Goal: Task Accomplishment & Management: Complete application form

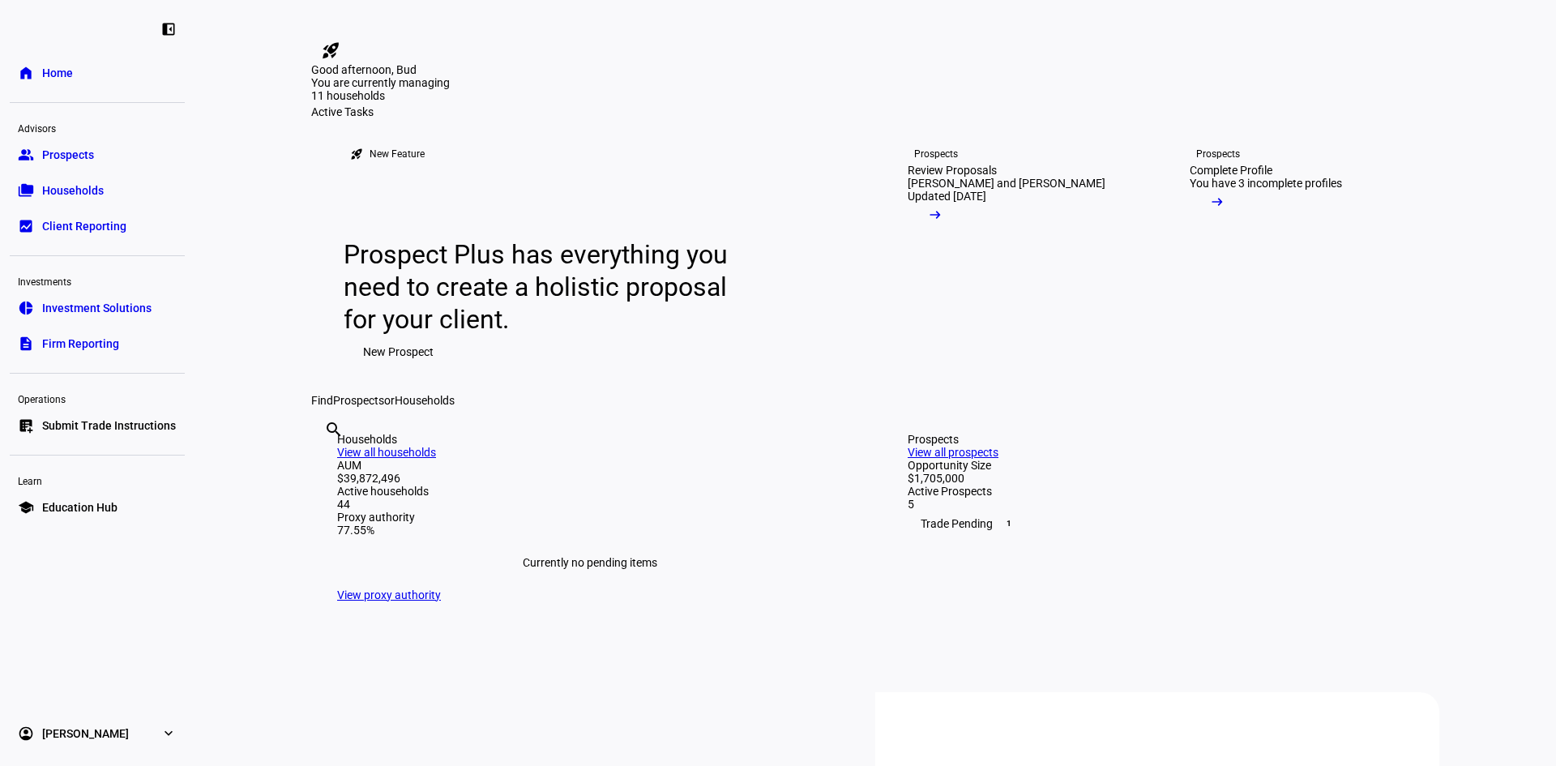
click at [82, 421] on span "Submit Trade Instructions" at bounding box center [109, 425] width 134 height 16
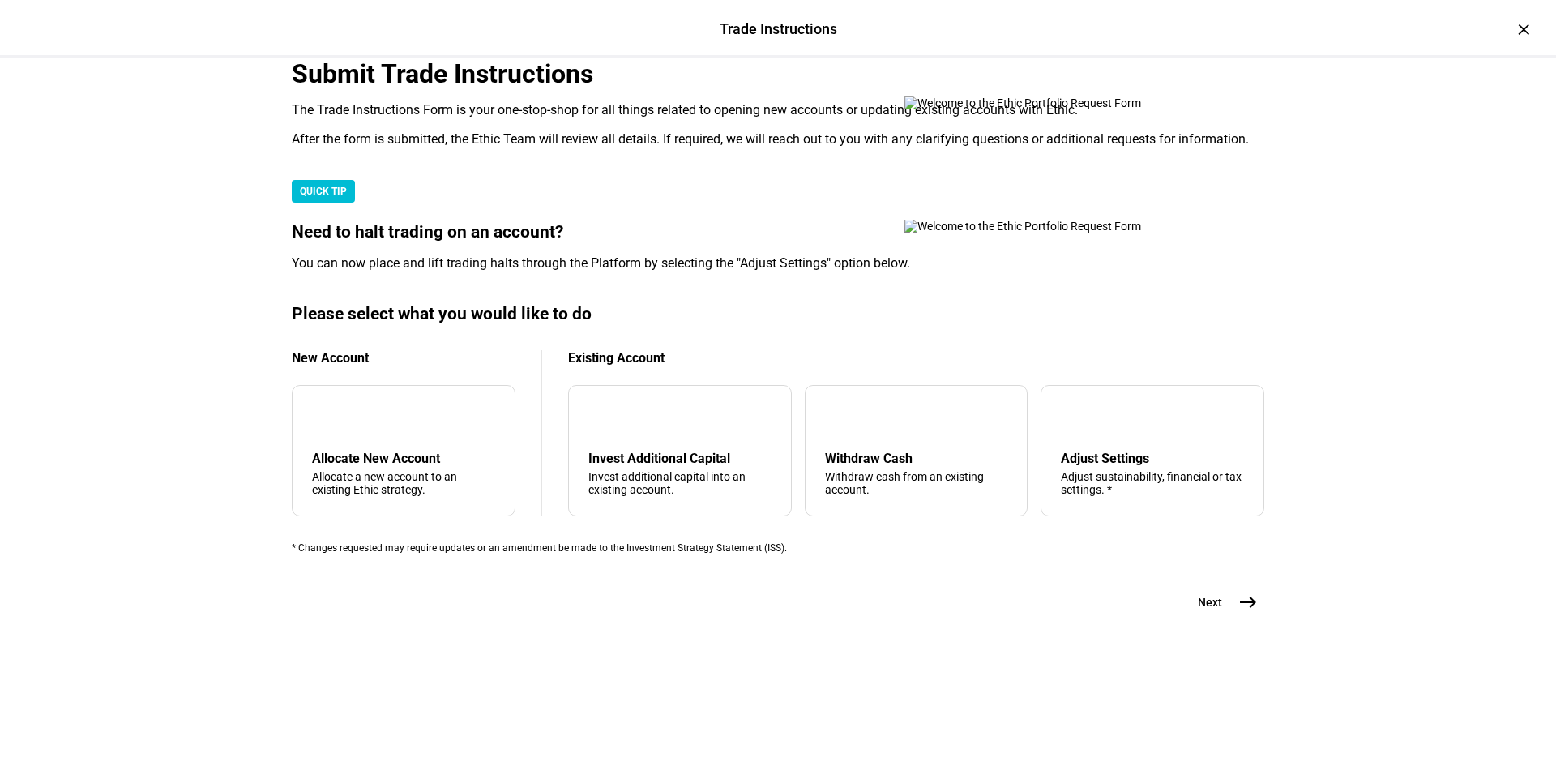
scroll to position [243, 0]
click at [1089, 516] on div "tune Adjust Settings Adjust sustainability, financial or tax settings. *" at bounding box center [1153, 450] width 224 height 131
click at [1241, 612] on mat-icon "east" at bounding box center [1247, 601] width 19 height 19
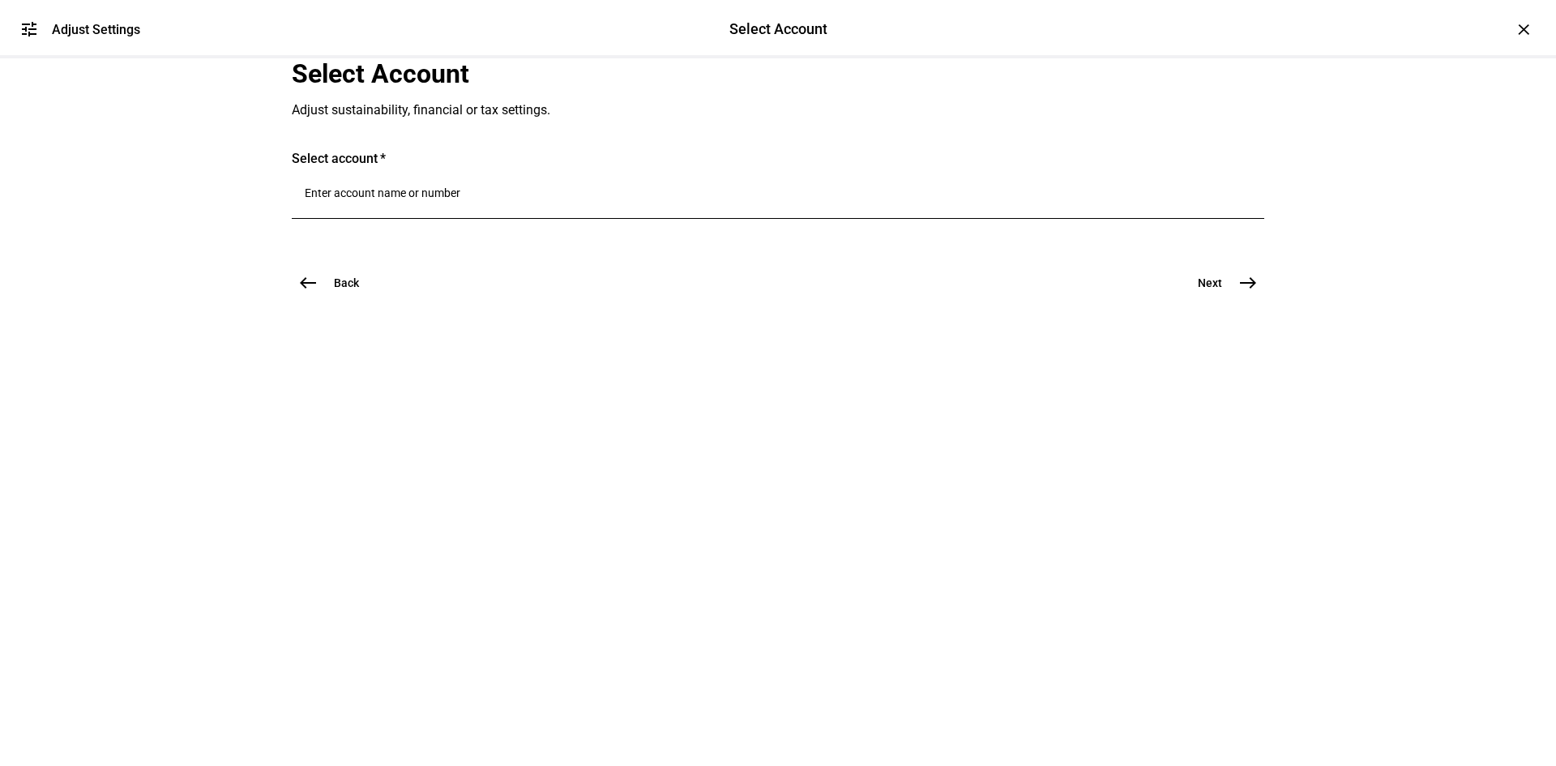
scroll to position [0, 0]
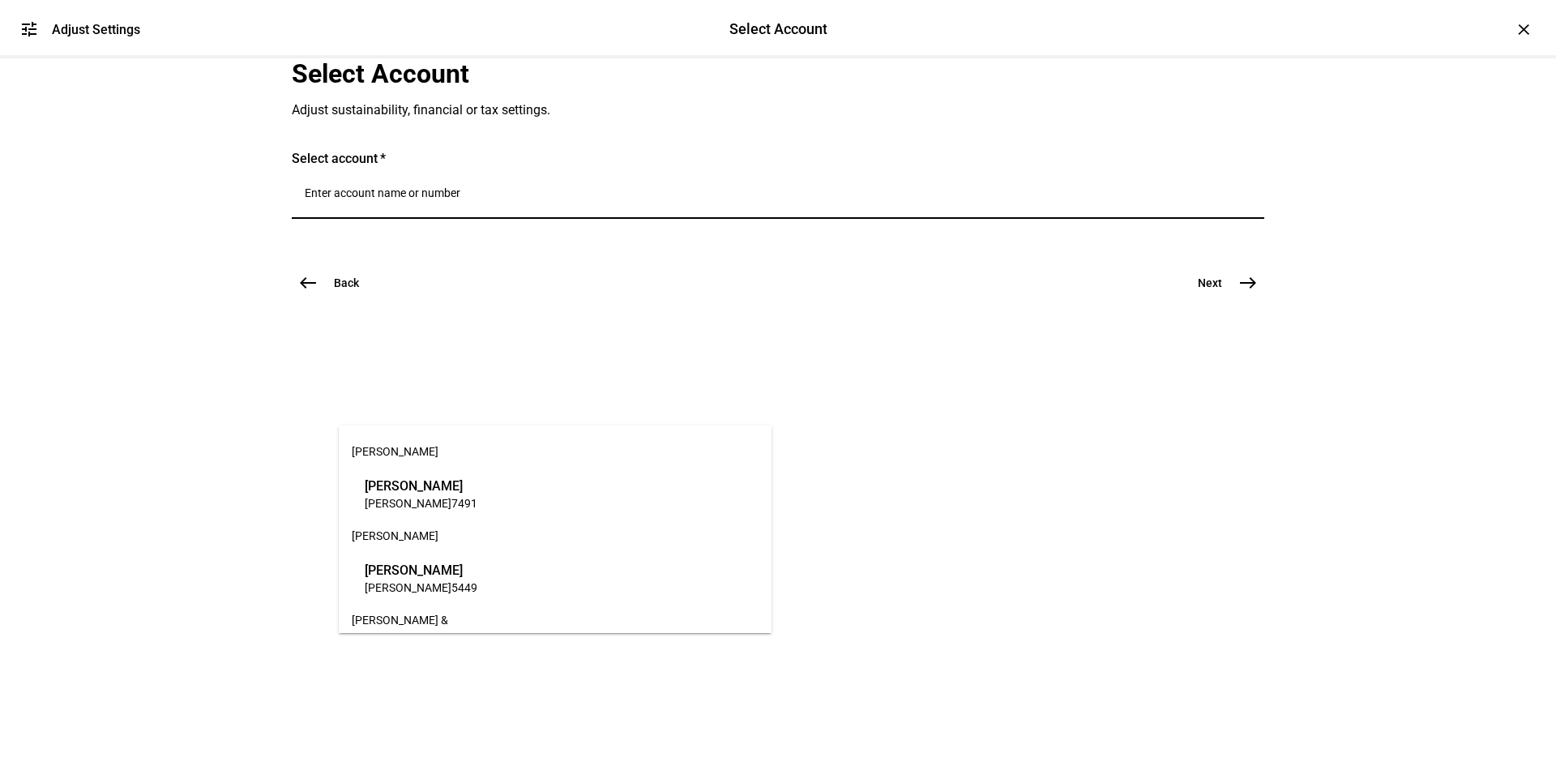
click at [457, 199] on input "Number" at bounding box center [778, 192] width 947 height 13
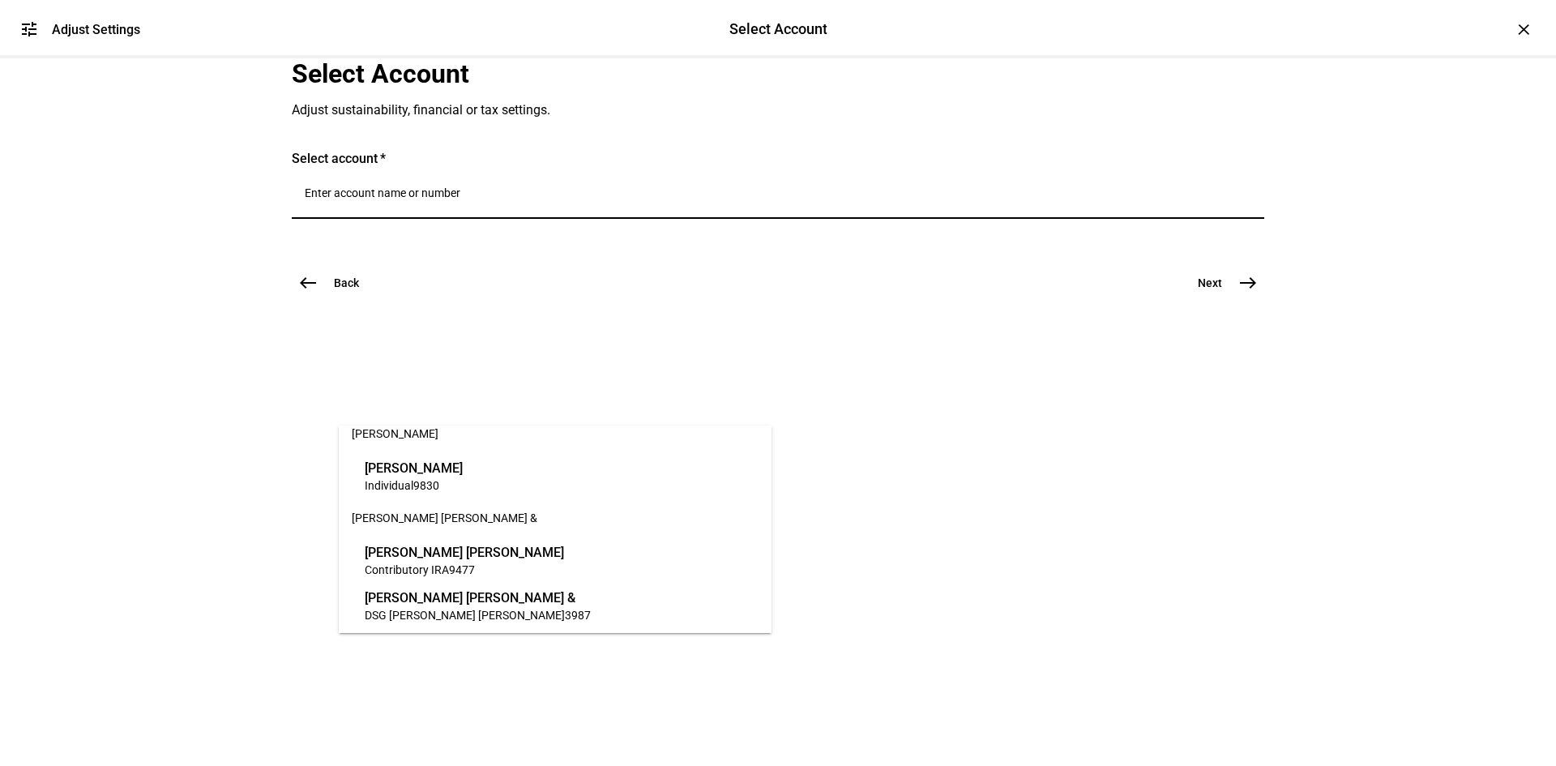
scroll to position [1459, 0]
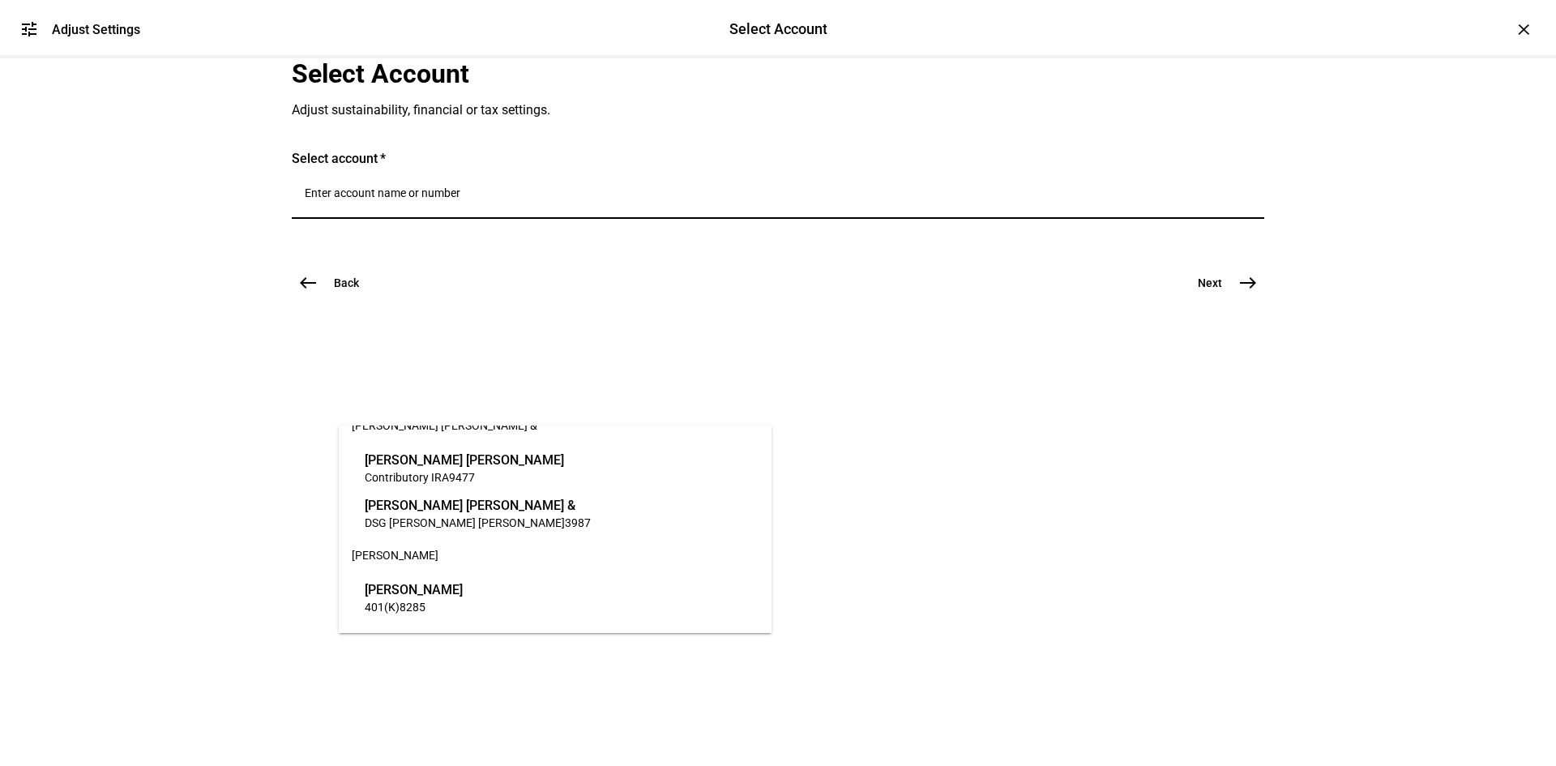
click at [591, 521] on span "DSG Ben Jt 3987" at bounding box center [478, 522] width 226 height 15
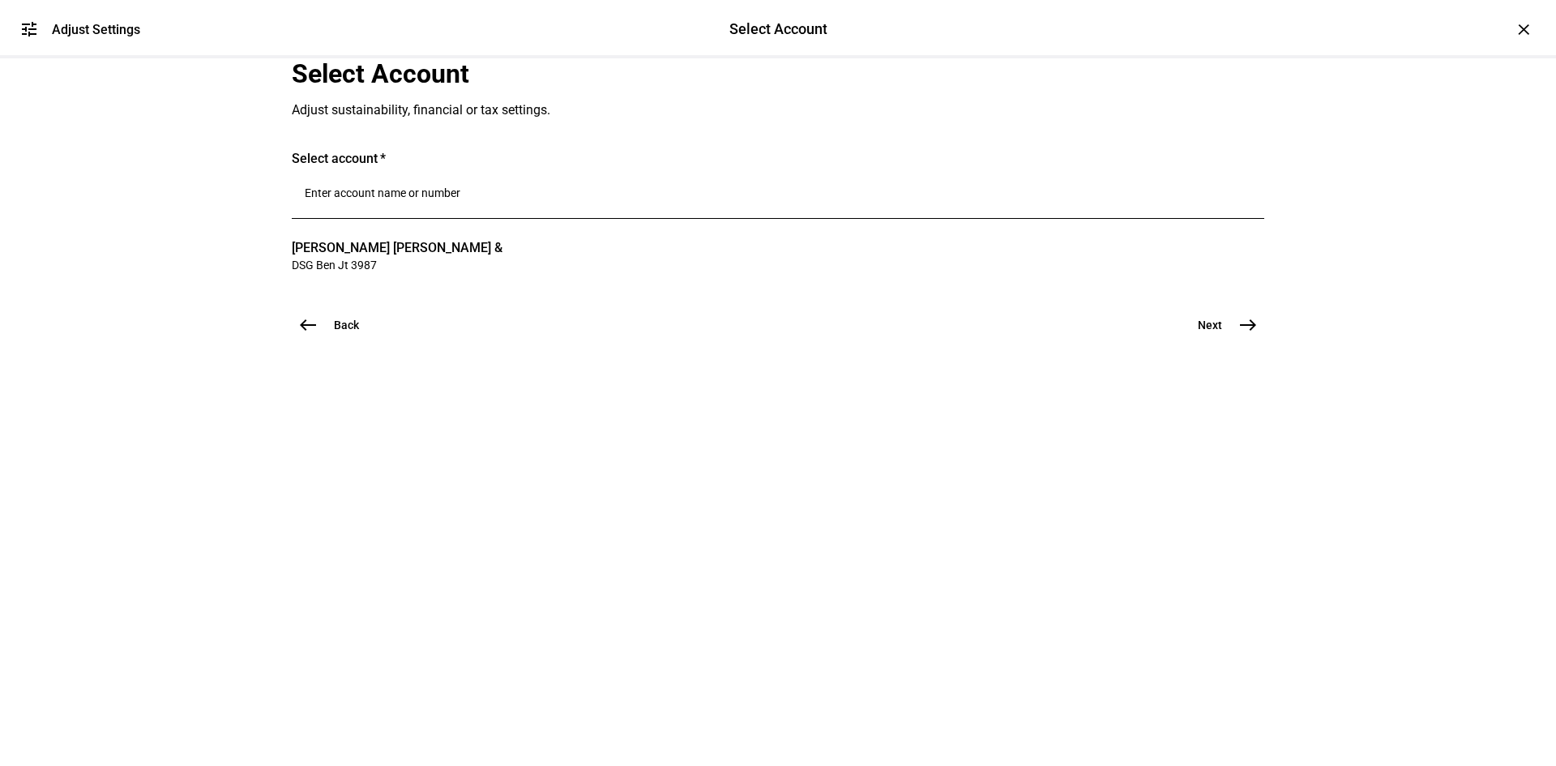
click at [1238, 335] on mat-icon "east" at bounding box center [1247, 324] width 19 height 19
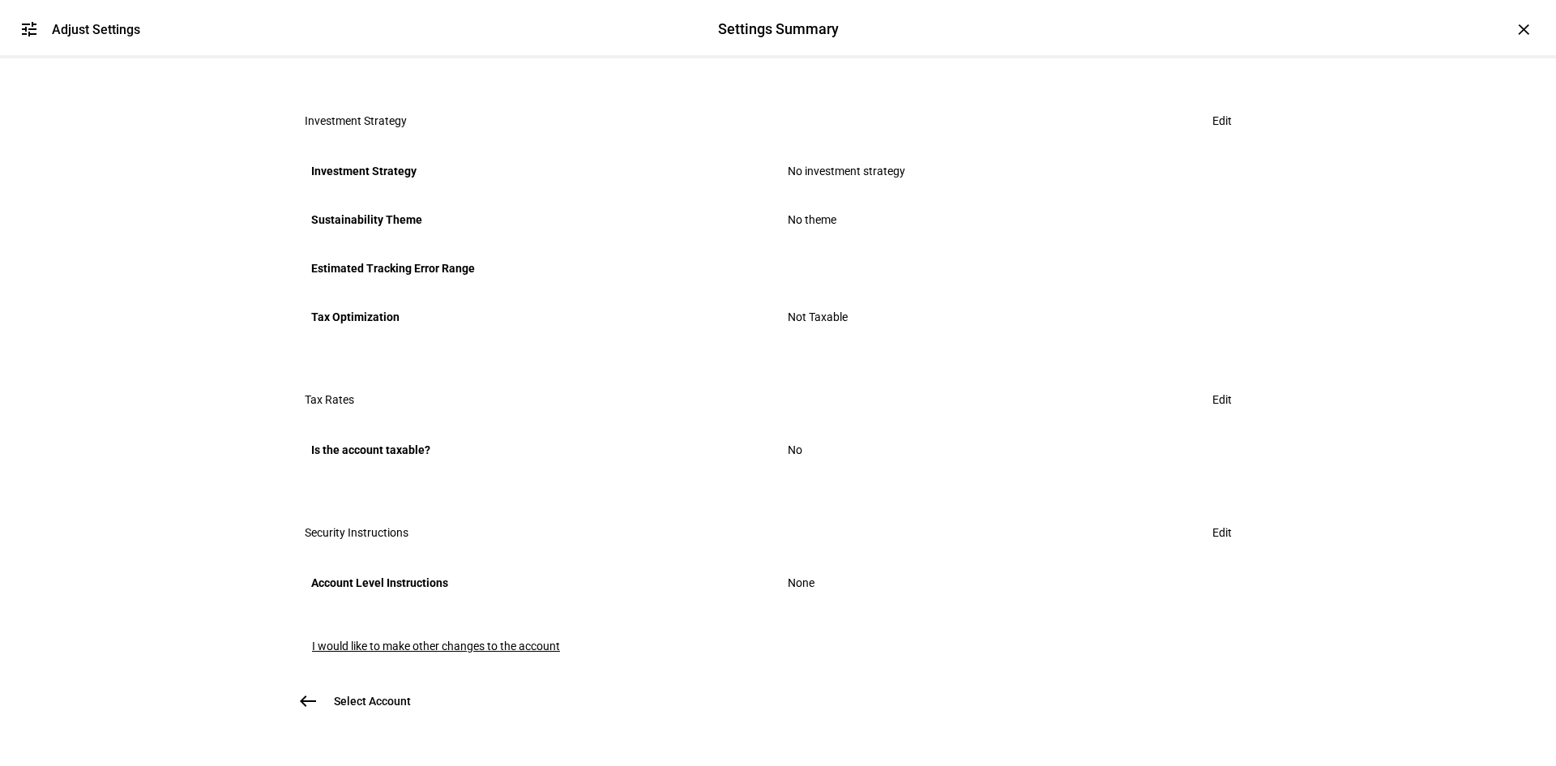
scroll to position [697, 0]
click at [1213, 516] on span "Edit" at bounding box center [1221, 532] width 19 height 32
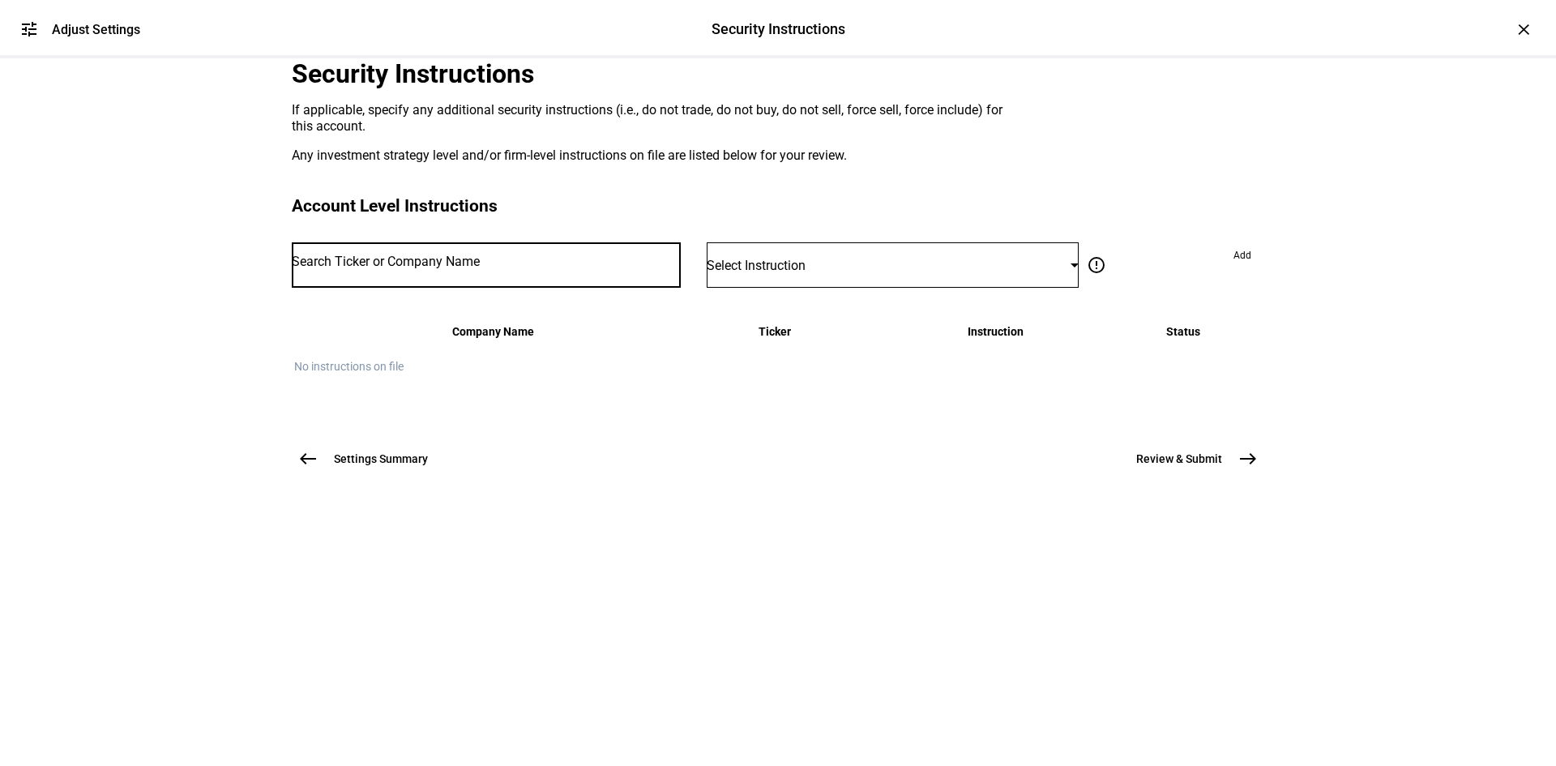
click at [595, 268] on input "Number" at bounding box center [486, 261] width 389 height 13
type input "TSLA"
click at [550, 519] on mat-option "TESLA INC TSLA" at bounding box center [512, 524] width 347 height 45
click at [1071, 267] on div at bounding box center [1075, 265] width 8 height 4
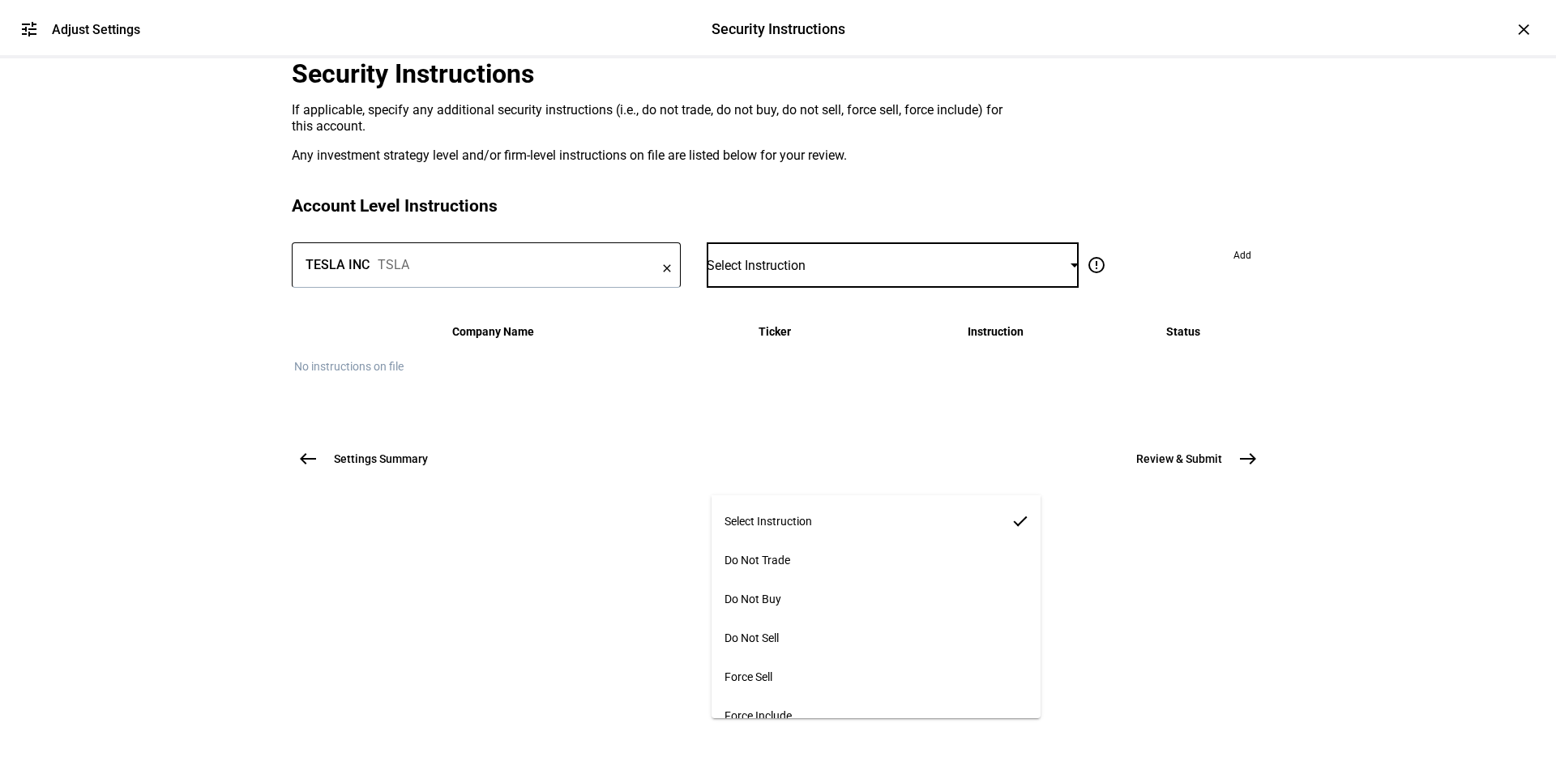
click at [908, 588] on mat-option "Do Not Buy" at bounding box center [877, 598] width 330 height 39
click at [1233, 268] on span "Add" at bounding box center [1242, 255] width 18 height 26
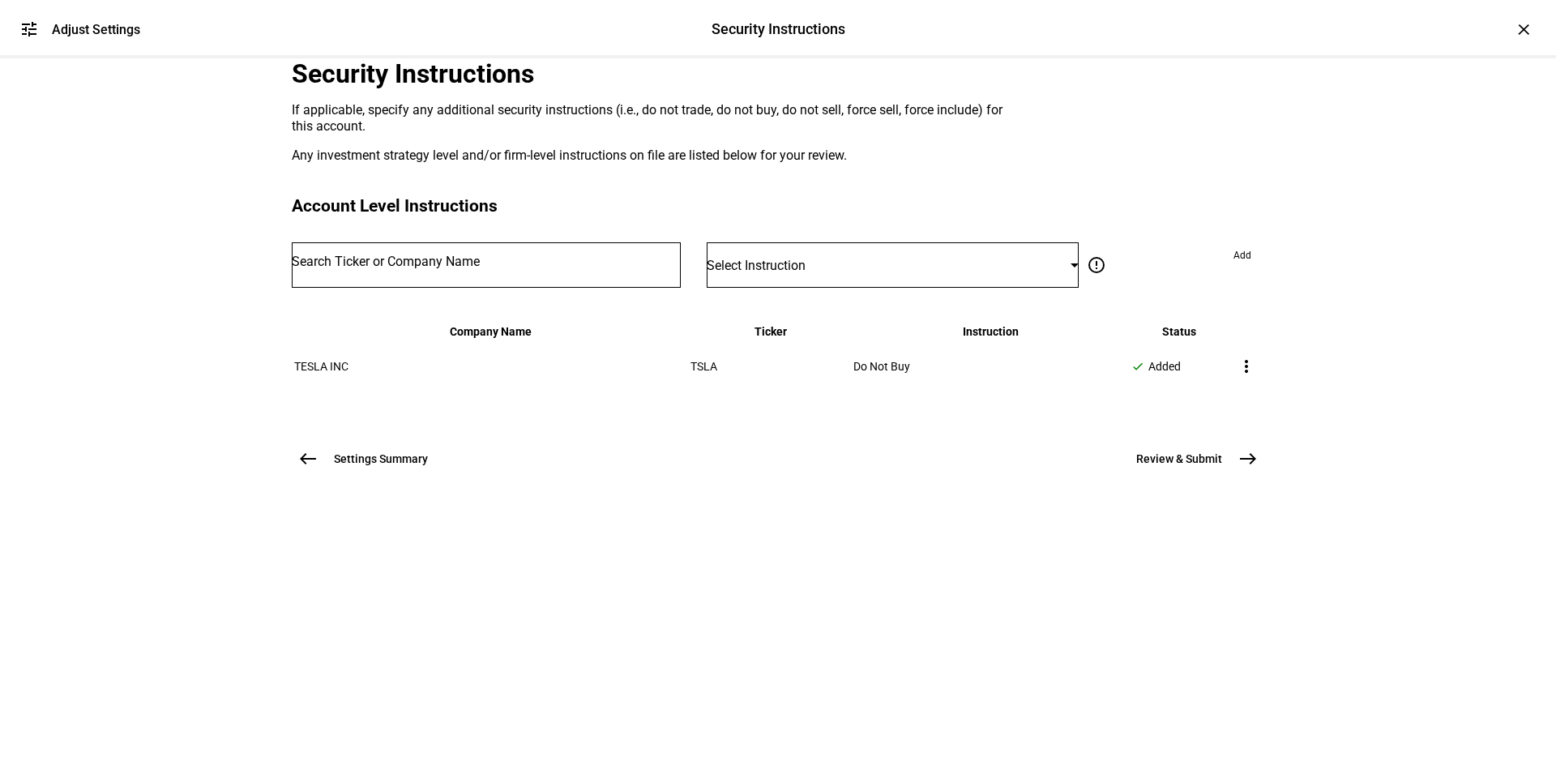
click at [601, 268] on input "Number" at bounding box center [486, 261] width 389 height 13
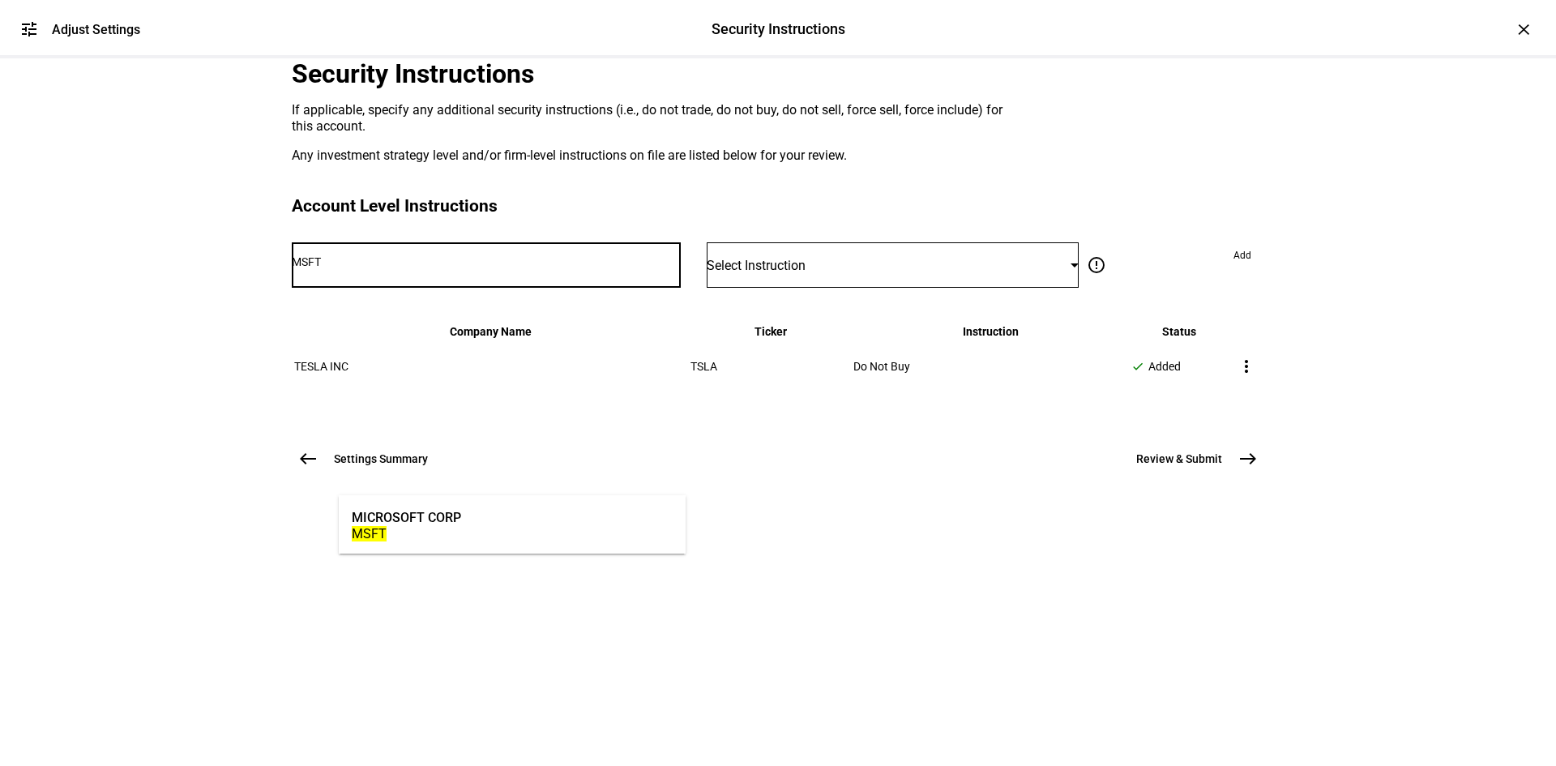
type input "MSFT"
click at [579, 519] on mat-option "MICROSOFT CORP MSFT" at bounding box center [512, 524] width 347 height 45
click at [825, 273] on div "Select Instruction" at bounding box center [889, 265] width 364 height 15
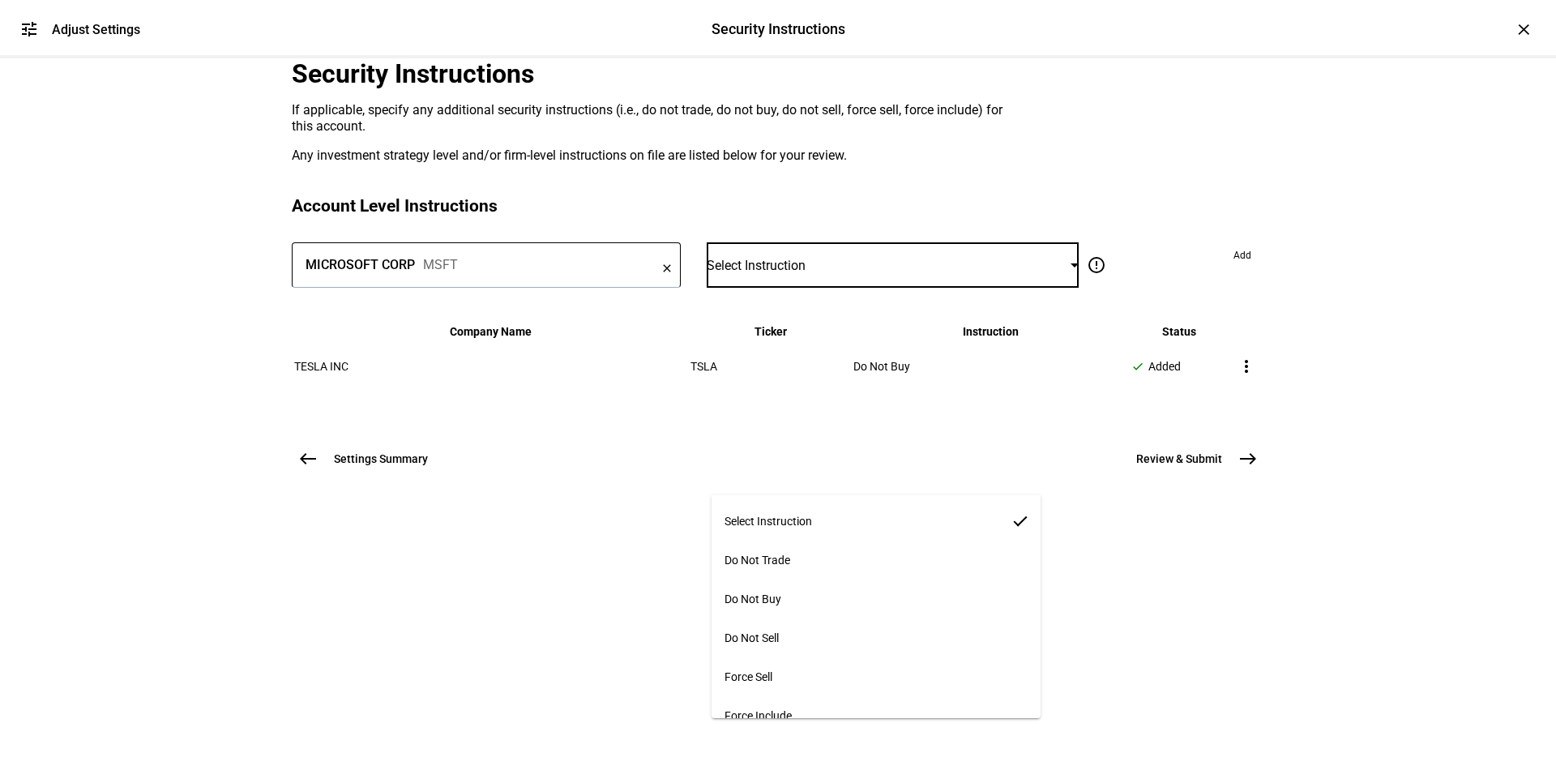
click at [823, 703] on mat-option "Force Include" at bounding box center [877, 715] width 330 height 39
click at [1188, 288] on div "error_outline Do not trade Restrict the account from selling and buying these s…" at bounding box center [1172, 264] width 186 height 45
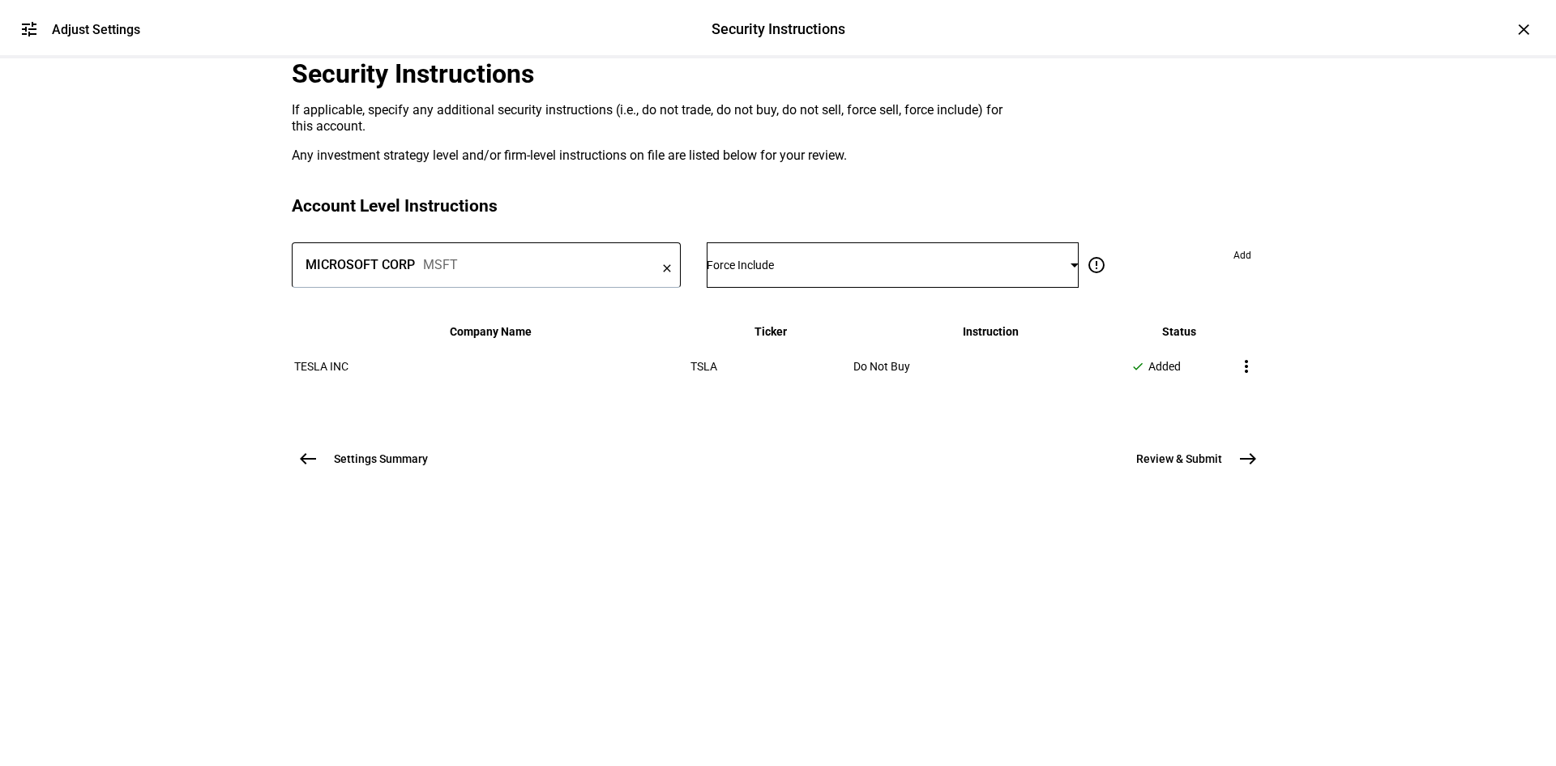
click at [1233, 268] on span "Add" at bounding box center [1242, 255] width 18 height 26
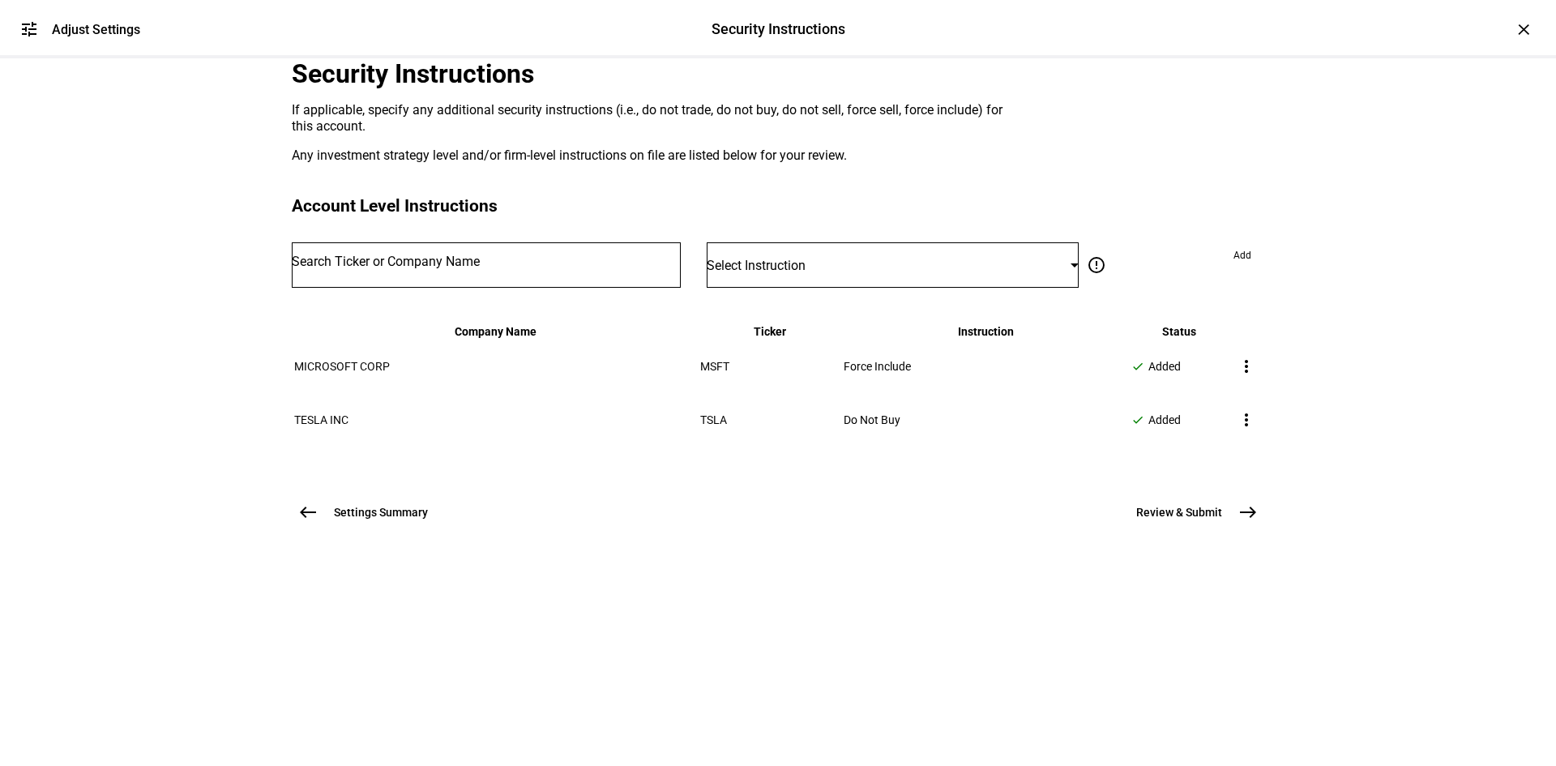
click at [515, 268] on input "Number" at bounding box center [486, 261] width 389 height 13
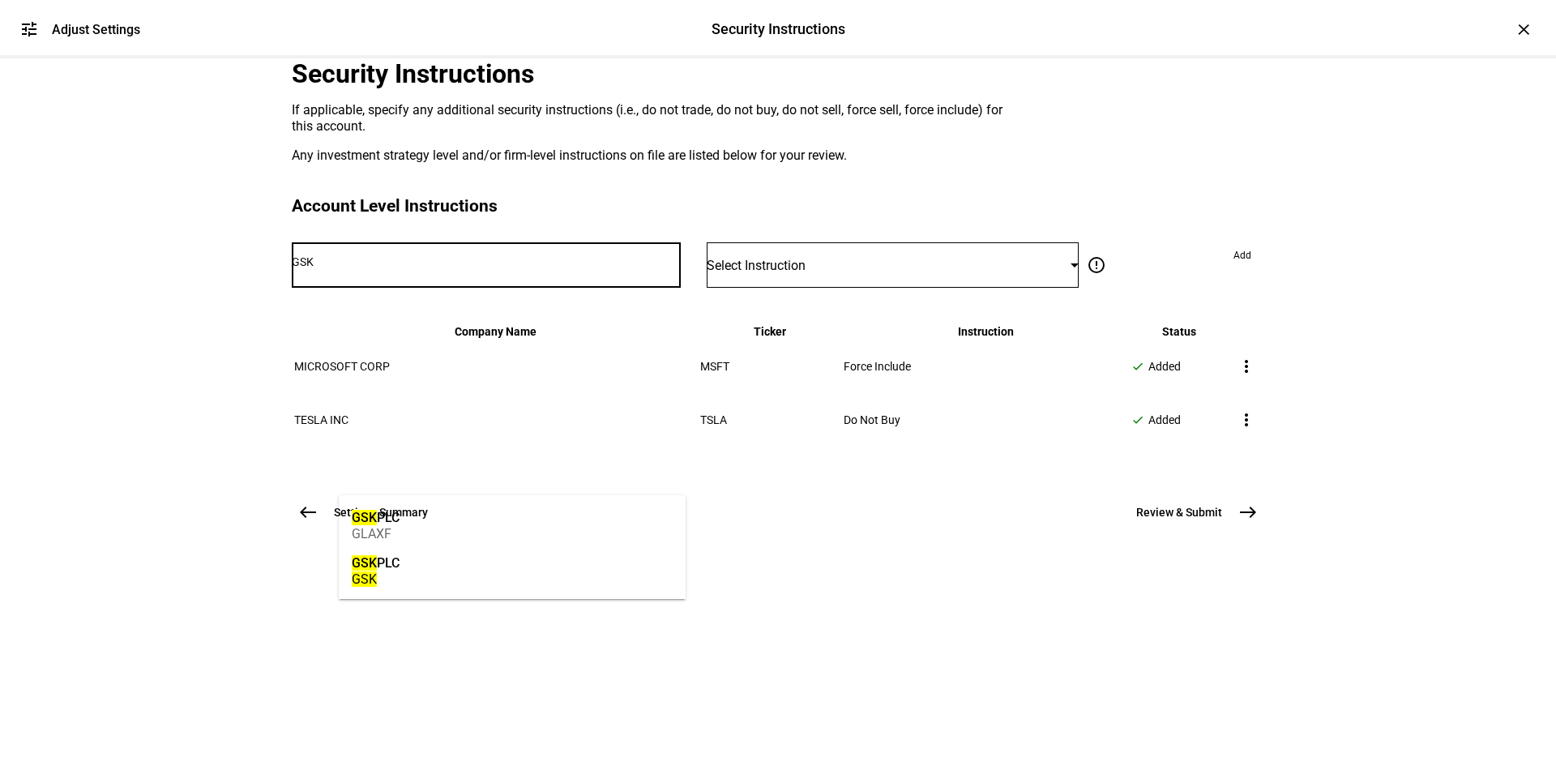
type input "GSK"
click at [489, 568] on mat-option "GSK PLC GSK" at bounding box center [512, 569] width 347 height 45
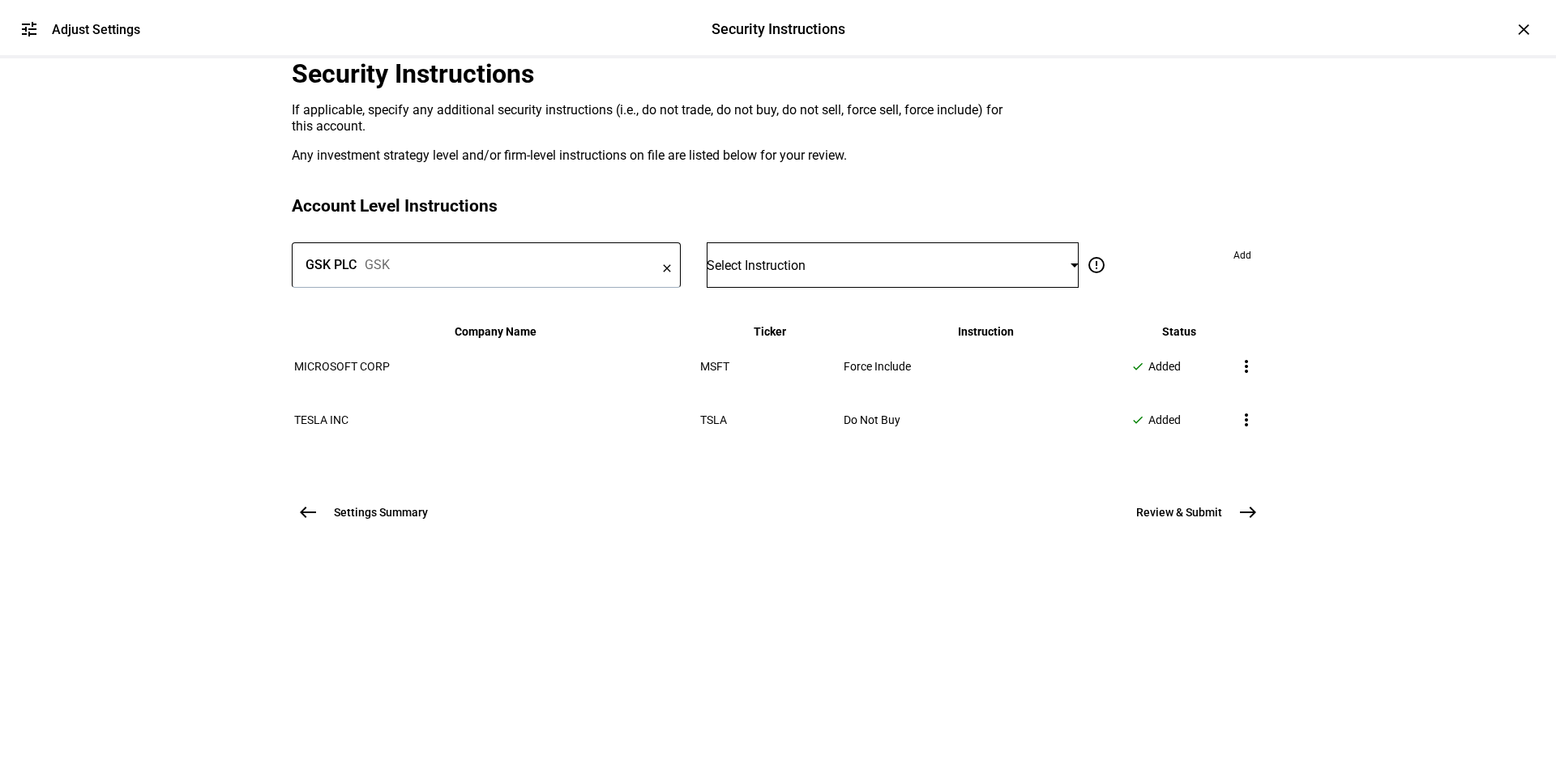
click at [801, 288] on div "Select Instruction" at bounding box center [893, 264] width 372 height 45
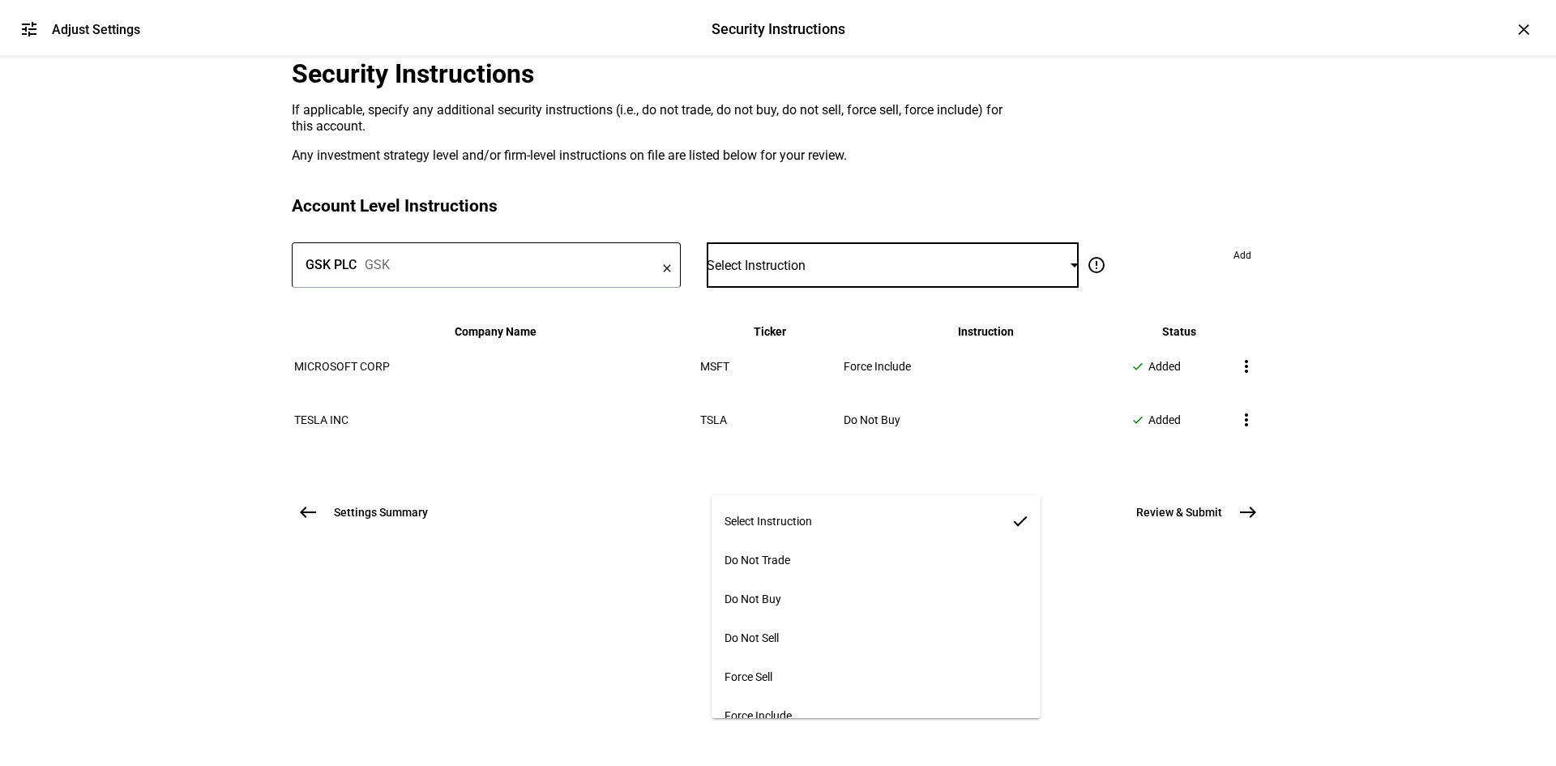
click at [816, 564] on mat-option "Do Not Trade" at bounding box center [877, 560] width 330 height 39
click at [1220, 268] on span at bounding box center [1242, 255] width 44 height 26
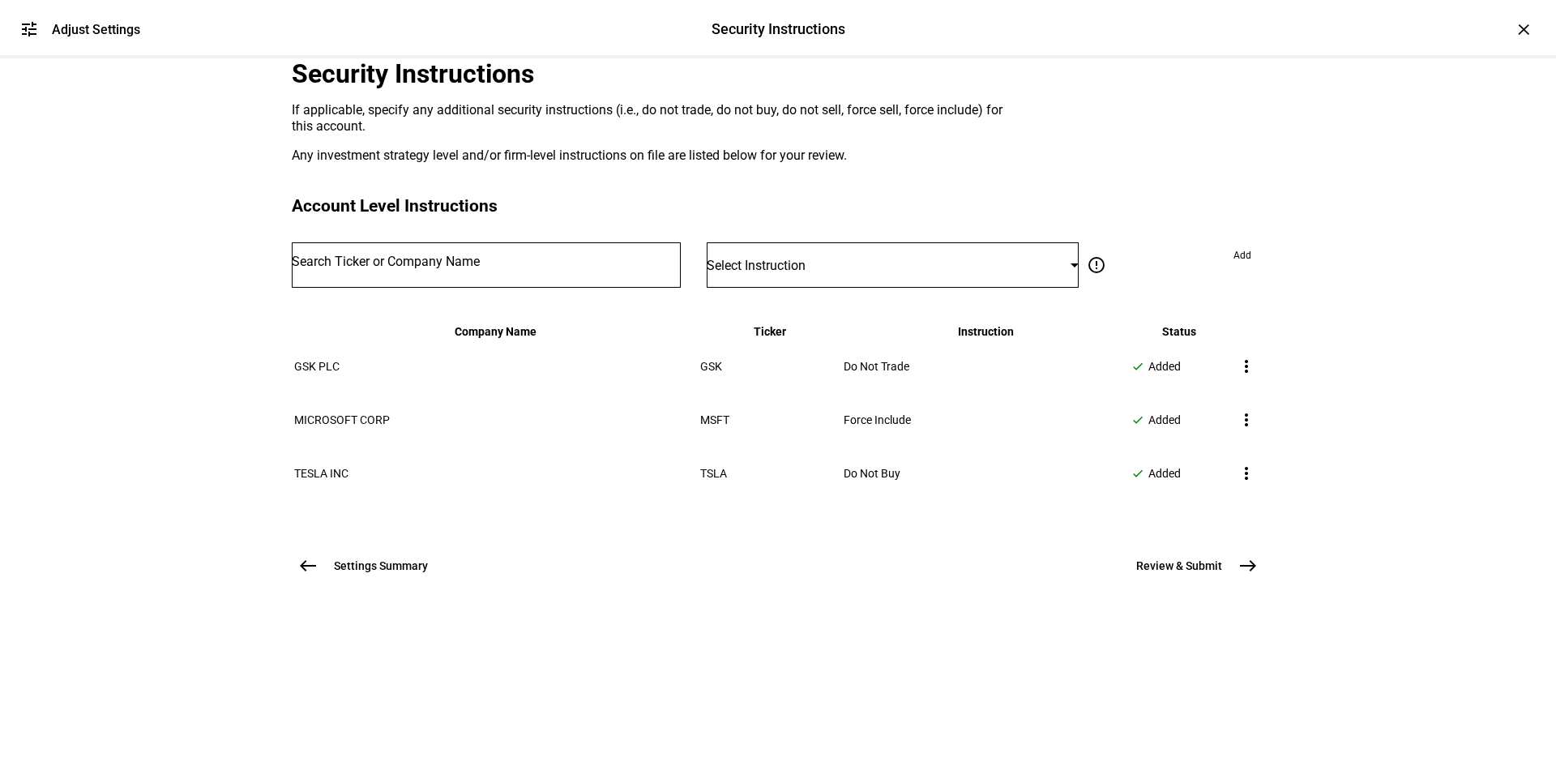
click at [459, 268] on input "Number" at bounding box center [486, 261] width 389 height 13
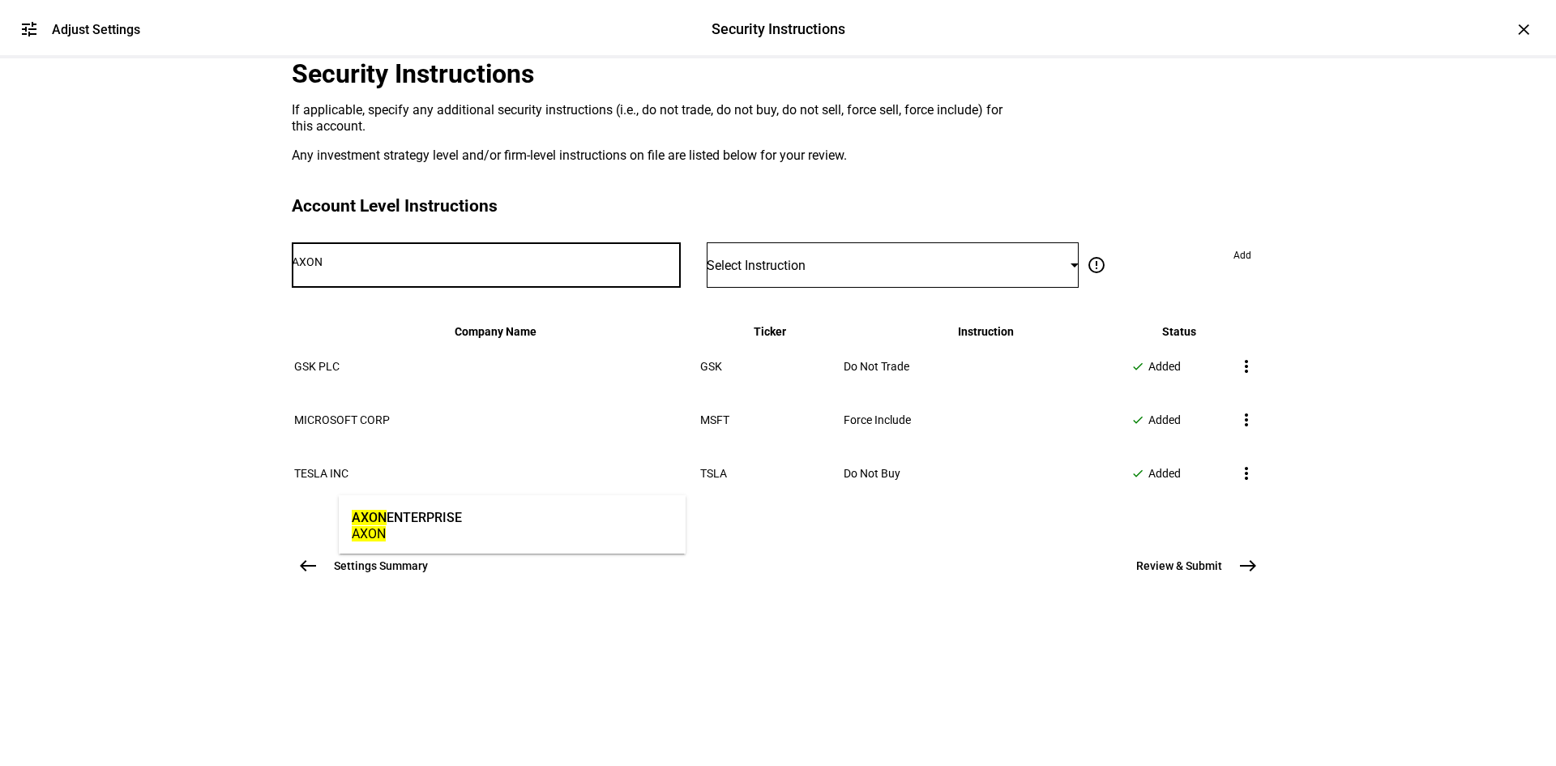
type input "AXON"
click at [457, 515] on div "AXON ENTERPRISE" at bounding box center [407, 517] width 110 height 19
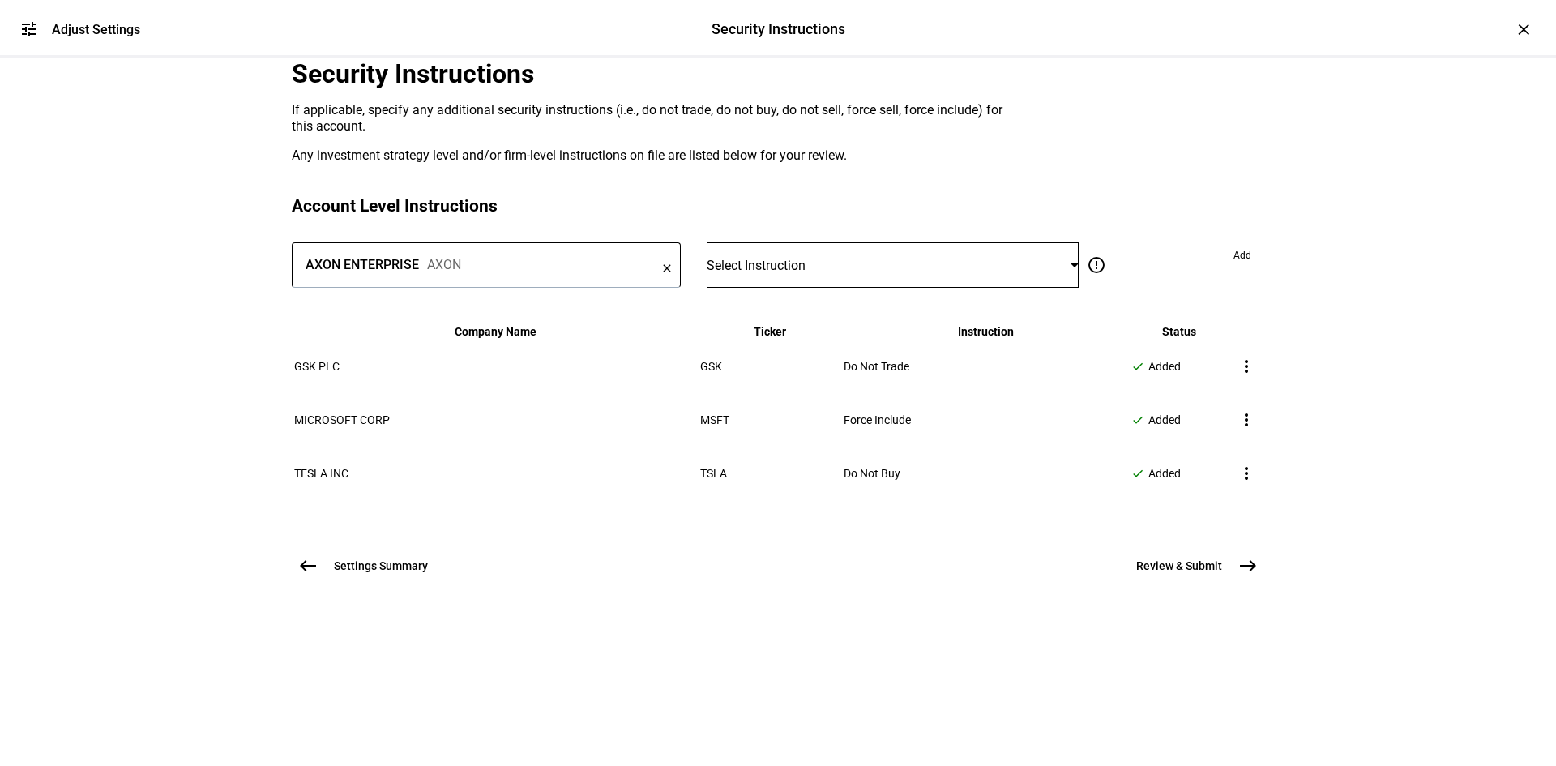
click at [763, 273] on span "Select Instruction" at bounding box center [756, 265] width 99 height 15
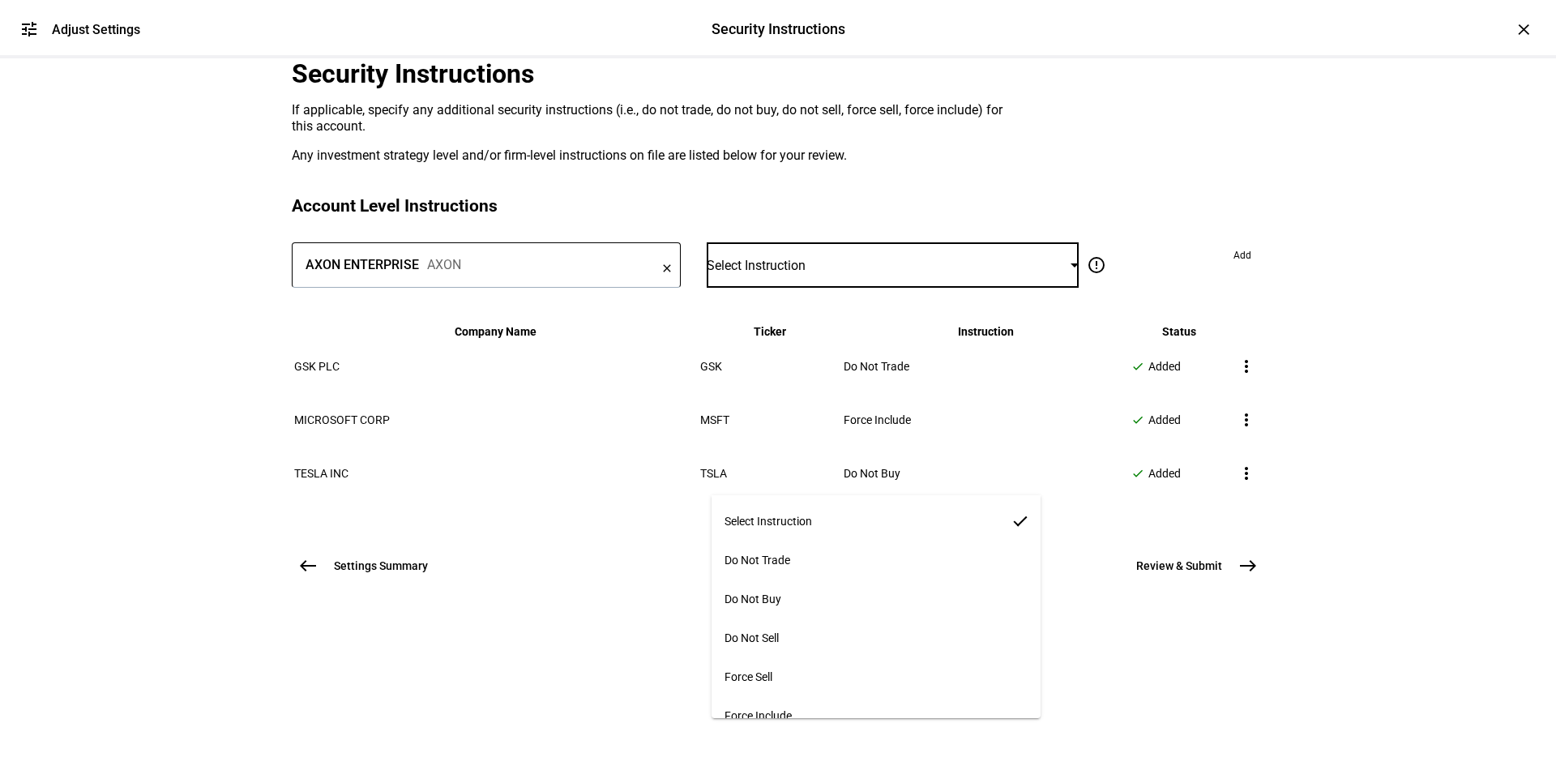
click at [788, 570] on mat-option "Do Not Trade" at bounding box center [877, 560] width 330 height 39
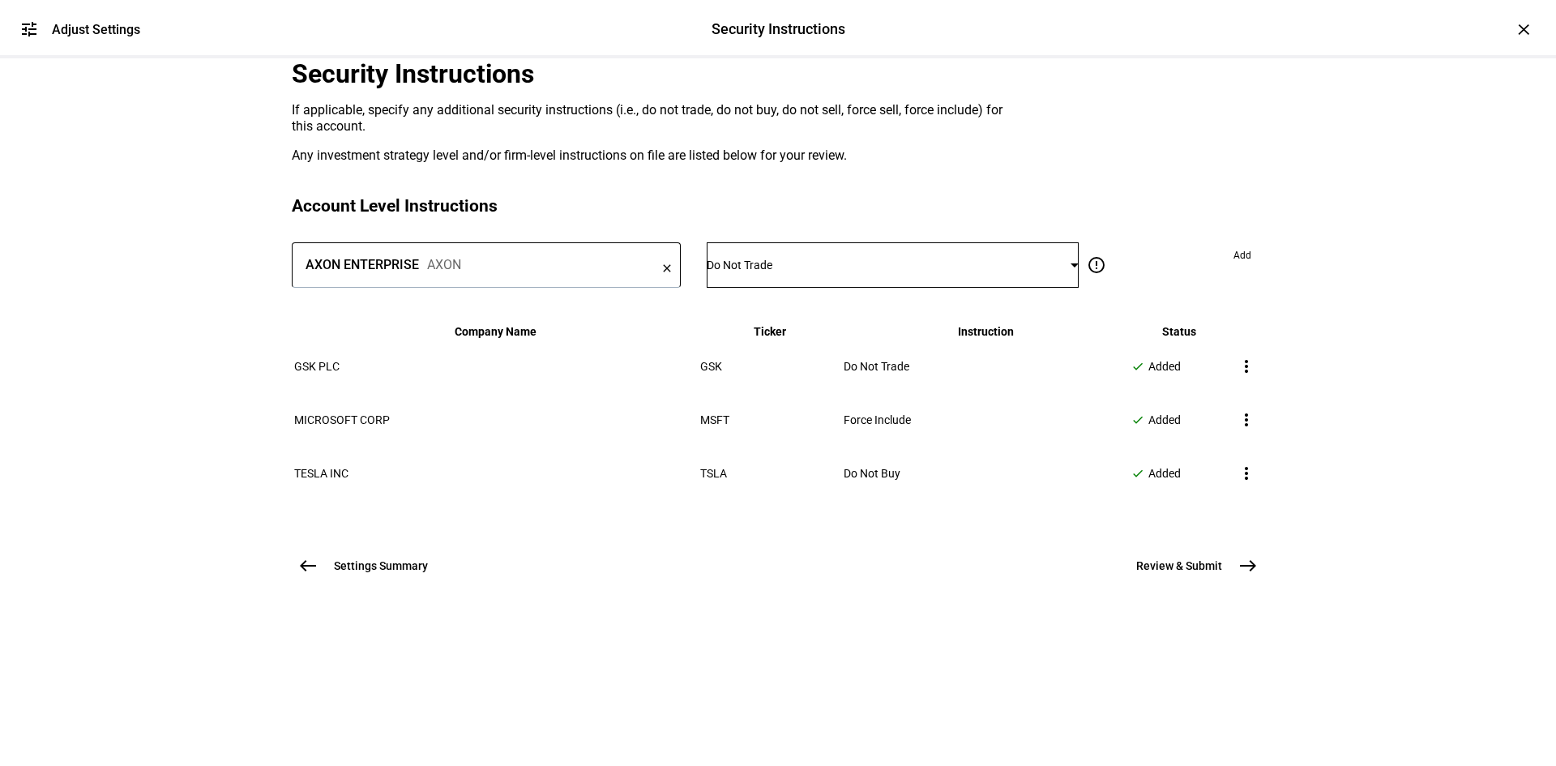
click at [1220, 268] on span at bounding box center [1242, 255] width 44 height 26
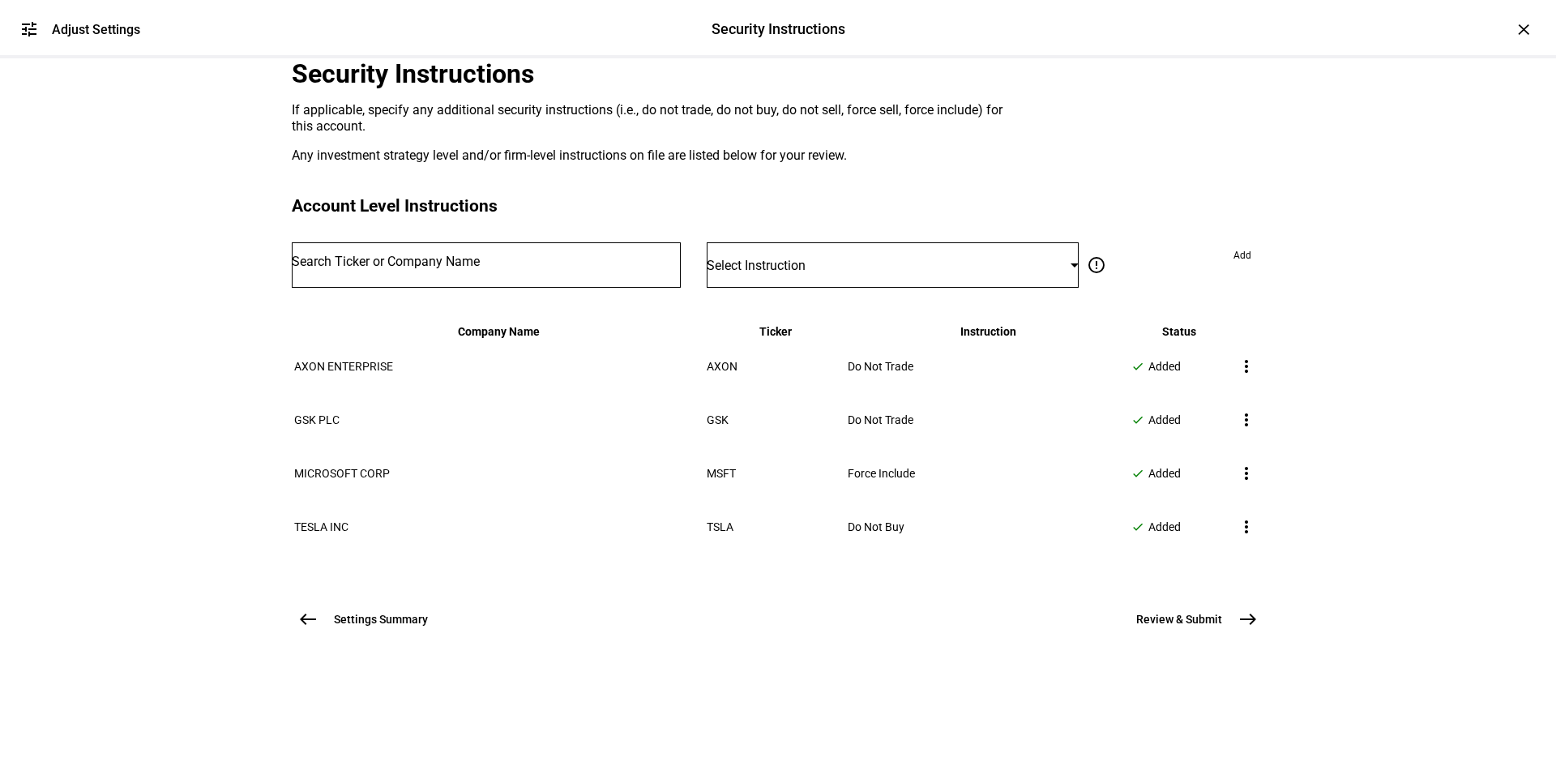
scroll to position [225, 0]
click at [1251, 629] on mat-icon "east" at bounding box center [1247, 618] width 19 height 19
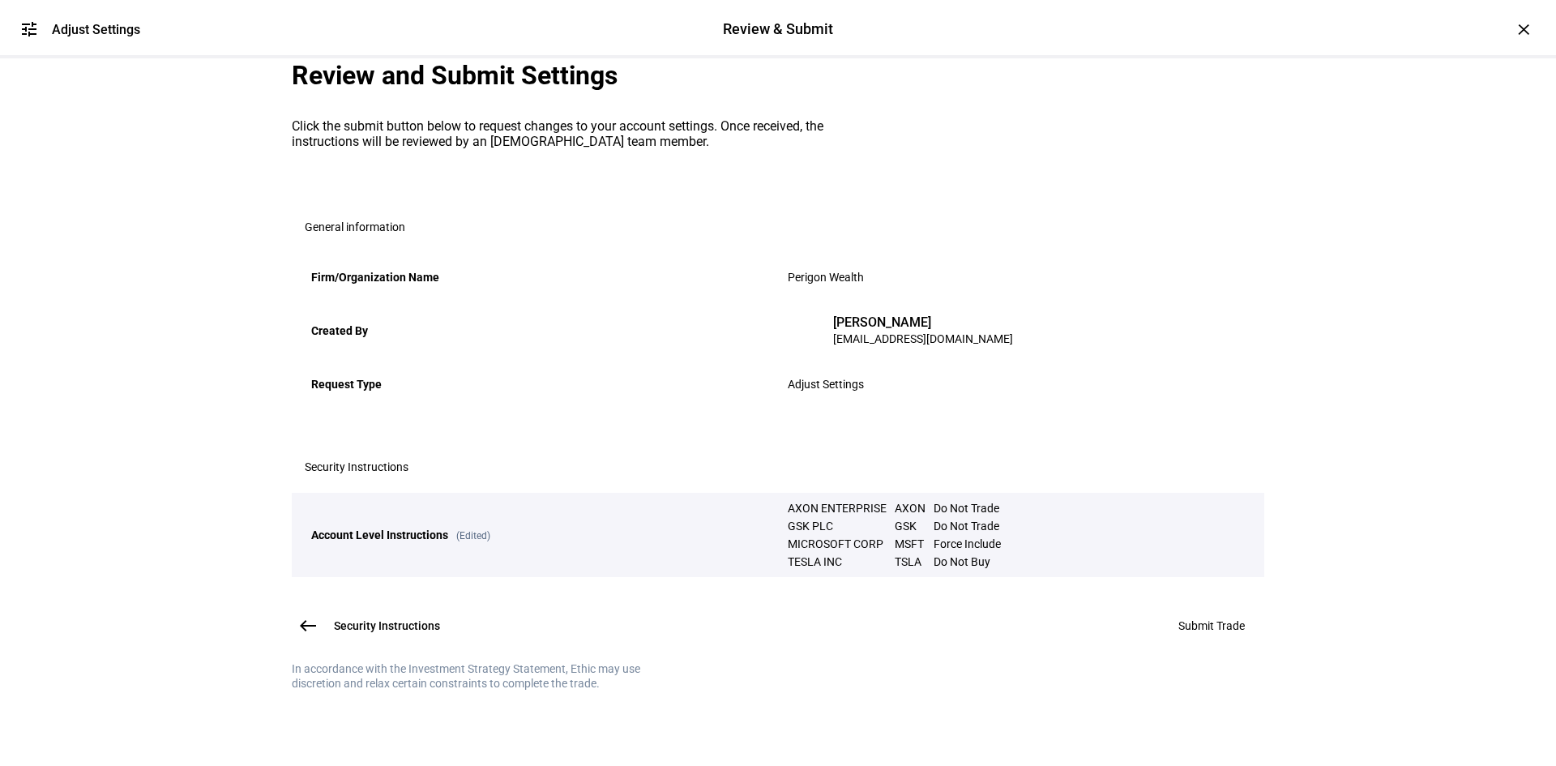
scroll to position [186, 0]
click at [1190, 619] on span "Submit Trade" at bounding box center [1211, 625] width 66 height 13
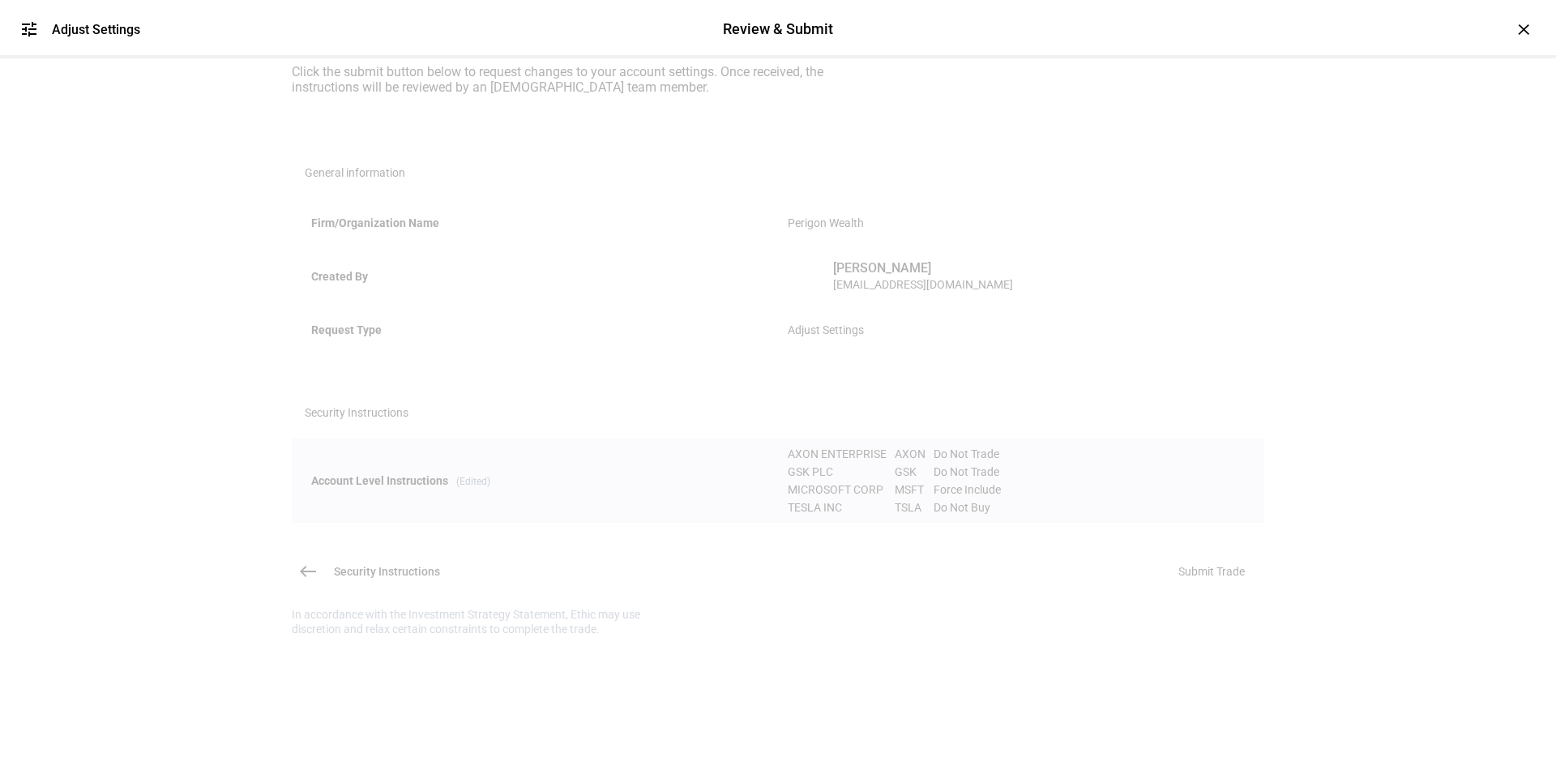
scroll to position [0, 0]
